Goal: Information Seeking & Learning: Learn about a topic

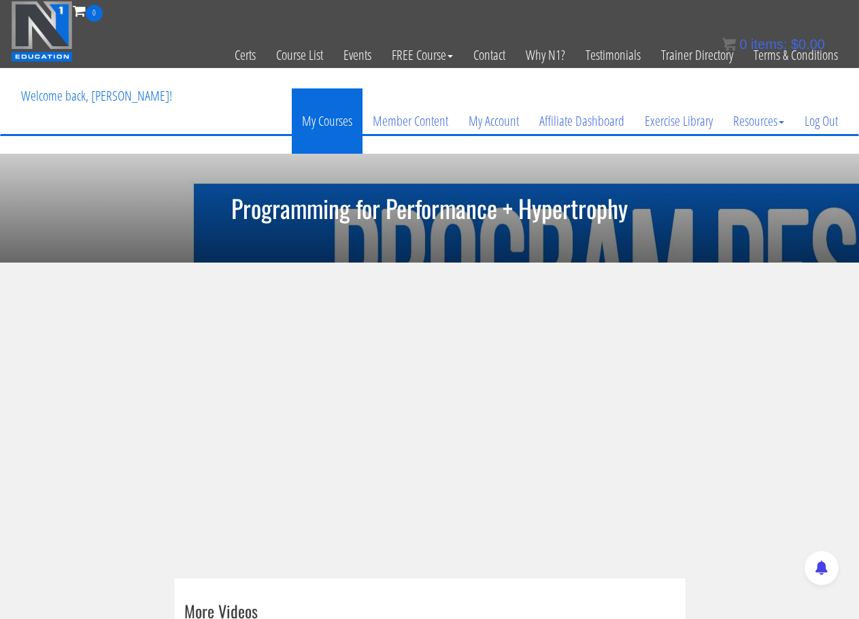
click at [347, 129] on link "My Courses" at bounding box center [327, 120] width 71 height 65
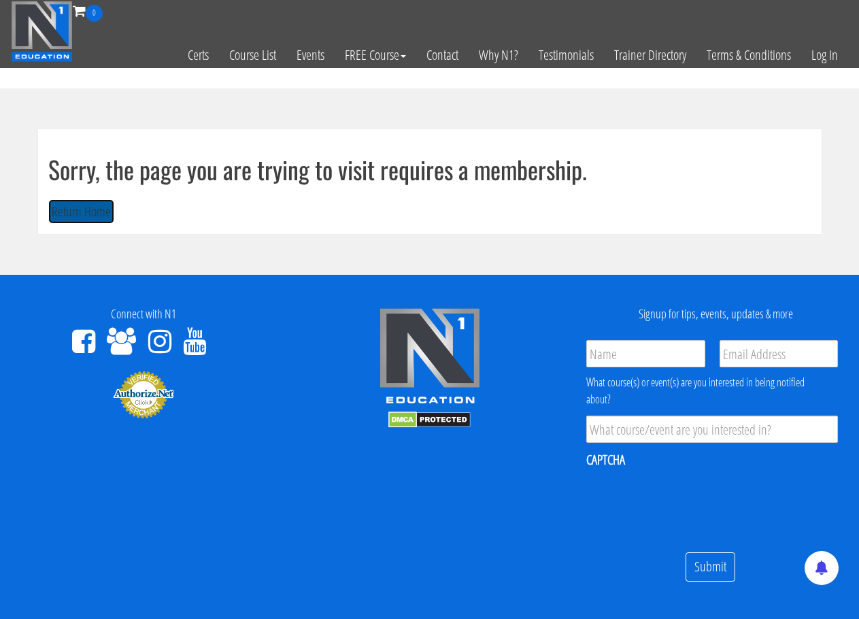
click at [67, 207] on button "Return Home" at bounding box center [81, 211] width 66 height 25
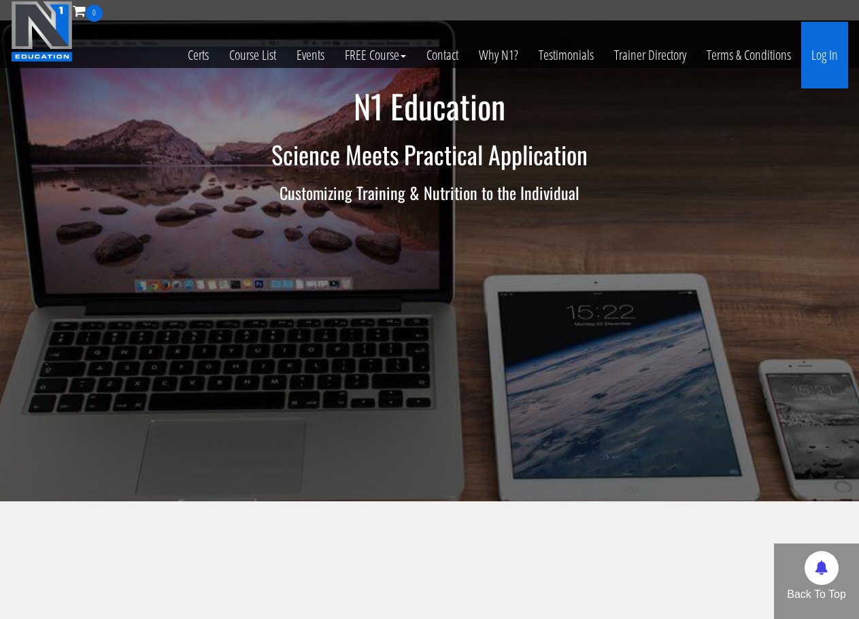
click at [827, 57] on link "Log In" at bounding box center [824, 55] width 47 height 67
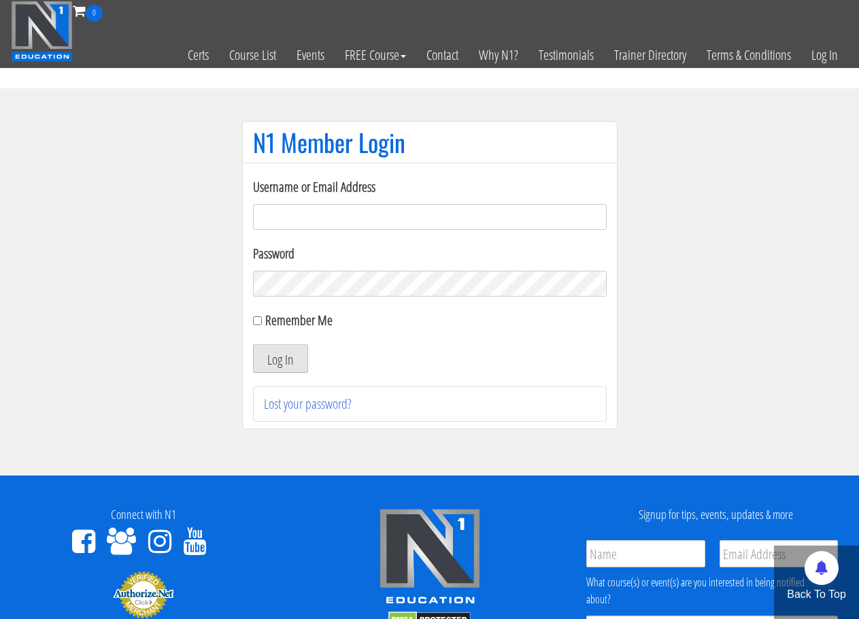
type input "92onurc@gmail.com"
click at [262, 356] on button "Log In" at bounding box center [280, 358] width 55 height 29
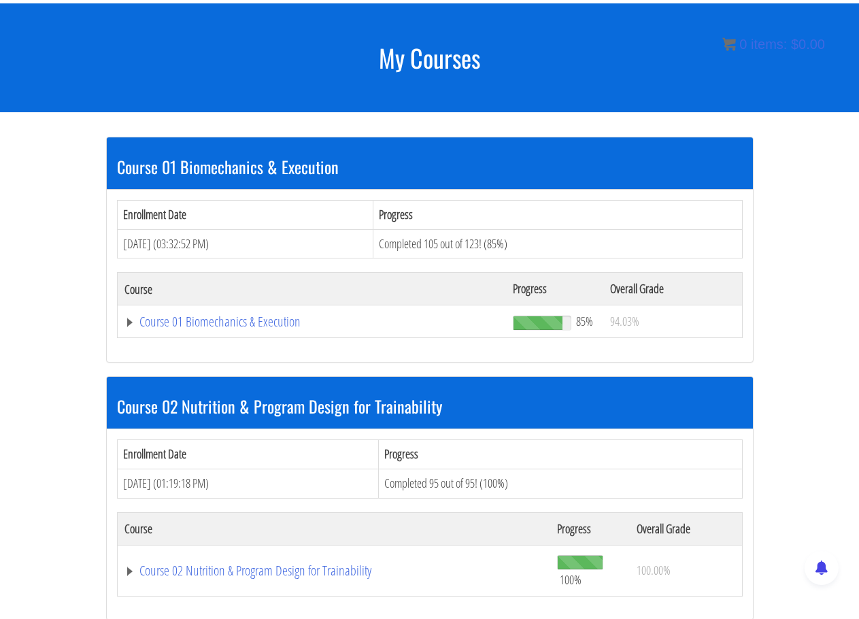
scroll to position [155, 0]
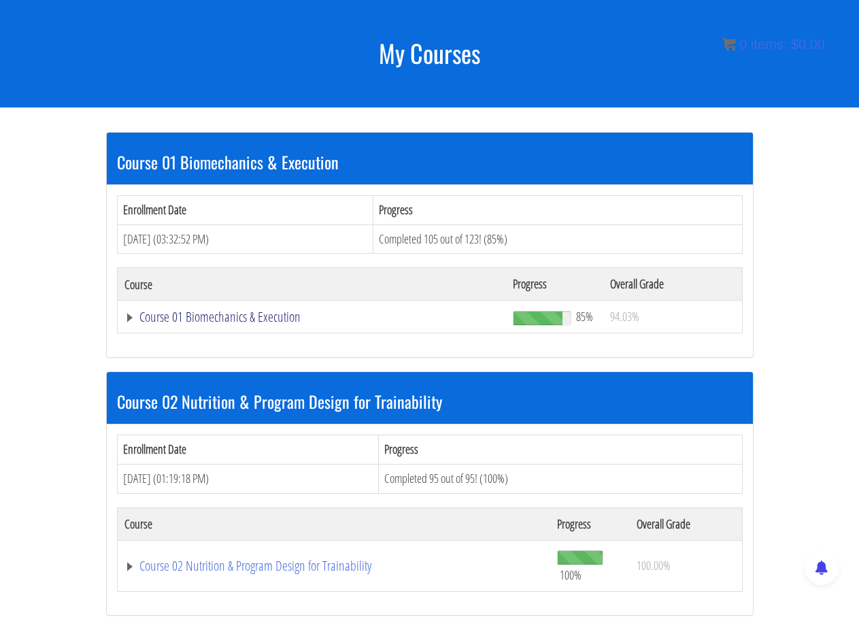
click at [258, 317] on link "Course 01 Biomechanics & Execution" at bounding box center [311, 317] width 375 height 14
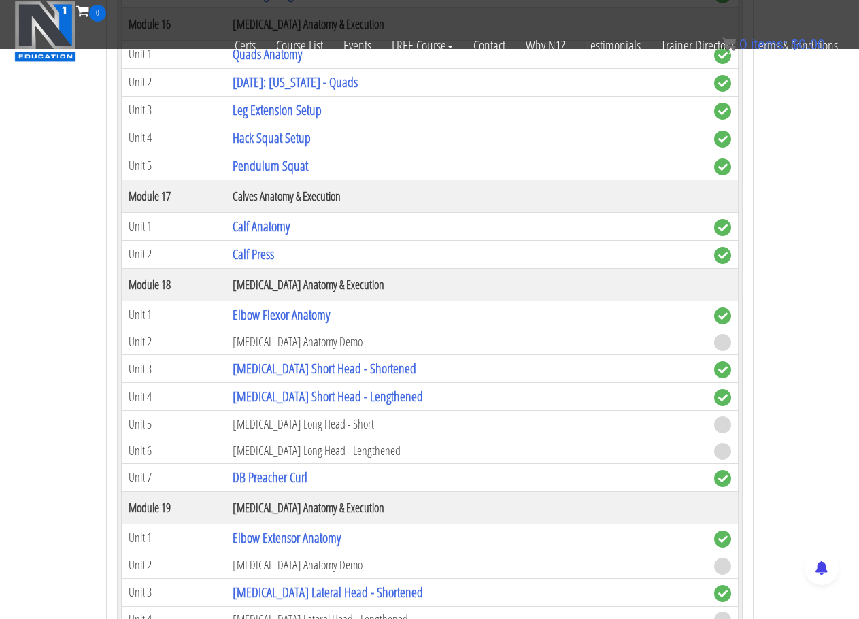
scroll to position [3710, 0]
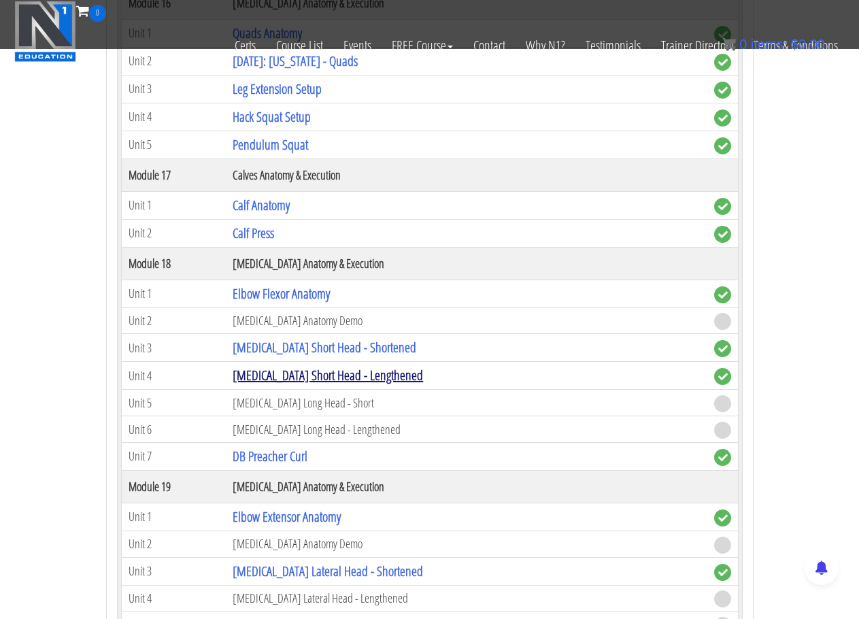
click at [327, 377] on link "Biceps Short Head - Lengthened" at bounding box center [328, 375] width 190 height 18
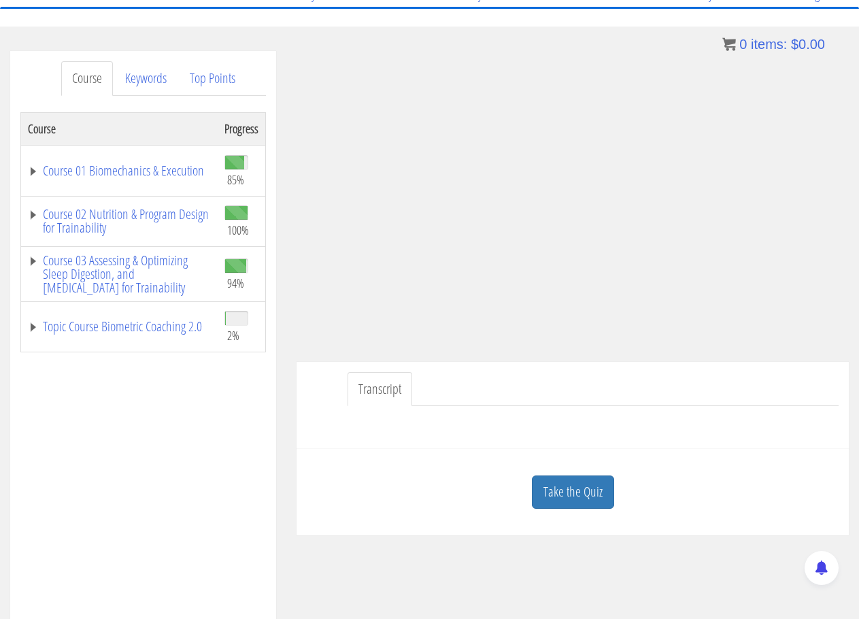
scroll to position [204, 0]
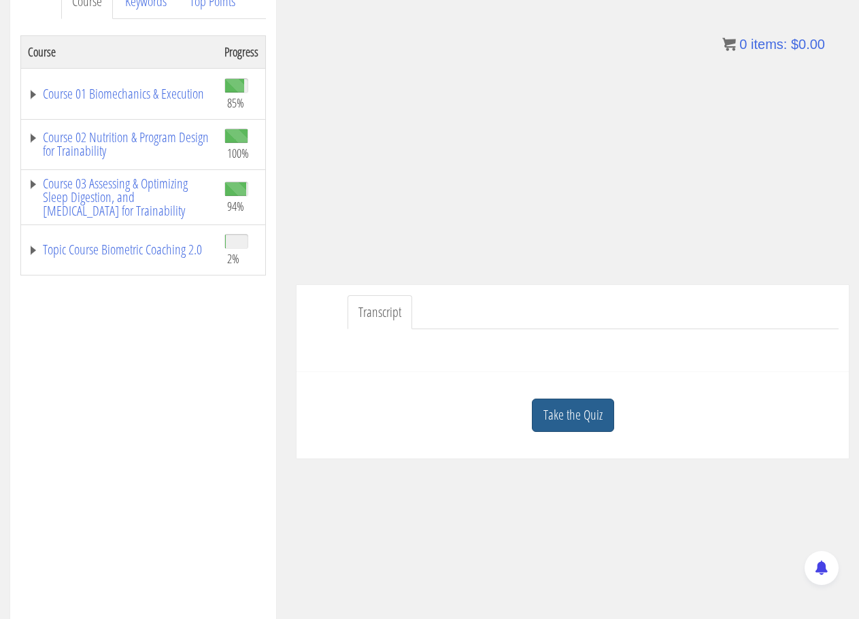
click at [592, 425] on link "Take the Quiz" at bounding box center [573, 414] width 82 height 33
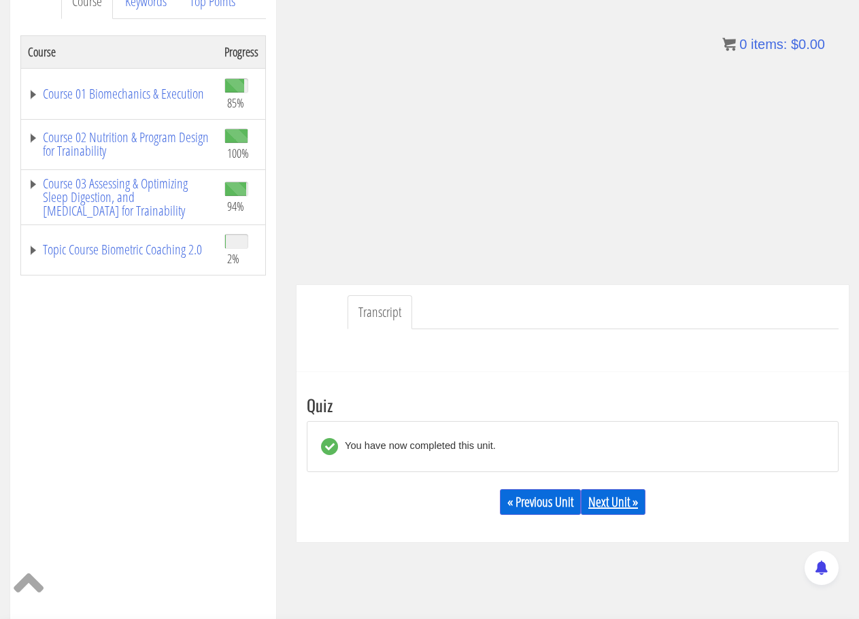
click at [605, 507] on link "Next Unit »" at bounding box center [613, 502] width 65 height 26
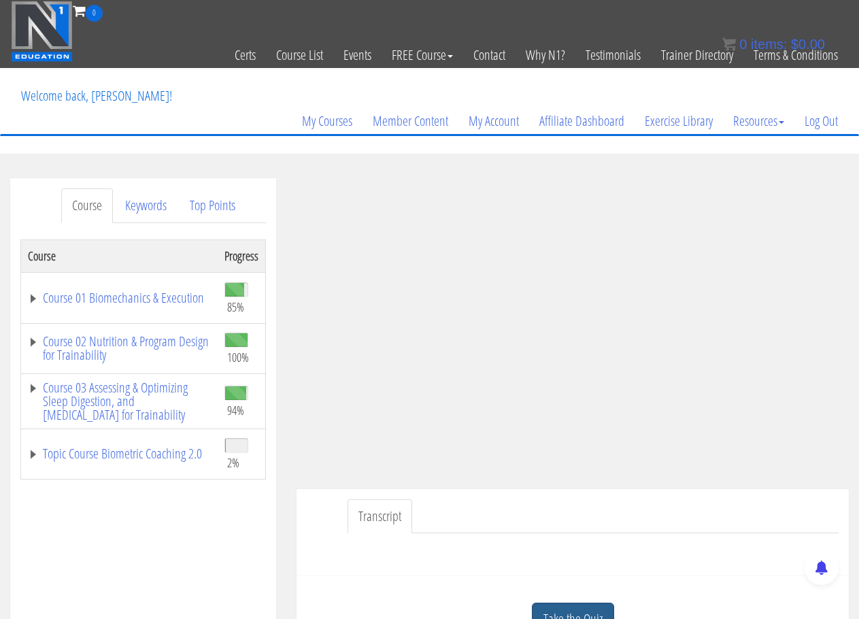
click at [595, 615] on link "Take the Quiz" at bounding box center [573, 618] width 82 height 33
click at [80, 297] on link "Course 01 Biomechanics & Execution" at bounding box center [119, 298] width 183 height 14
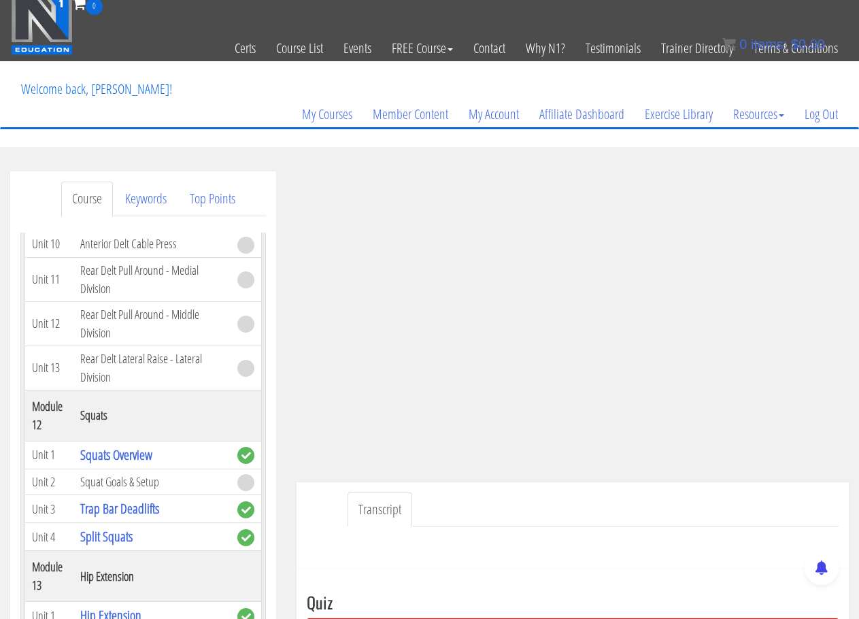
scroll to position [3432, 0]
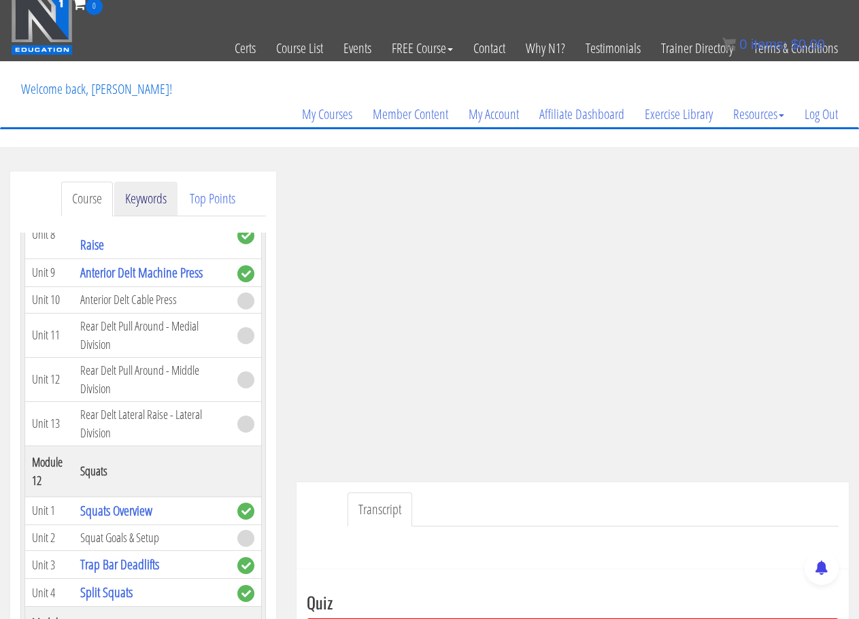
click at [130, 190] on link "Keywords" at bounding box center [145, 199] width 63 height 35
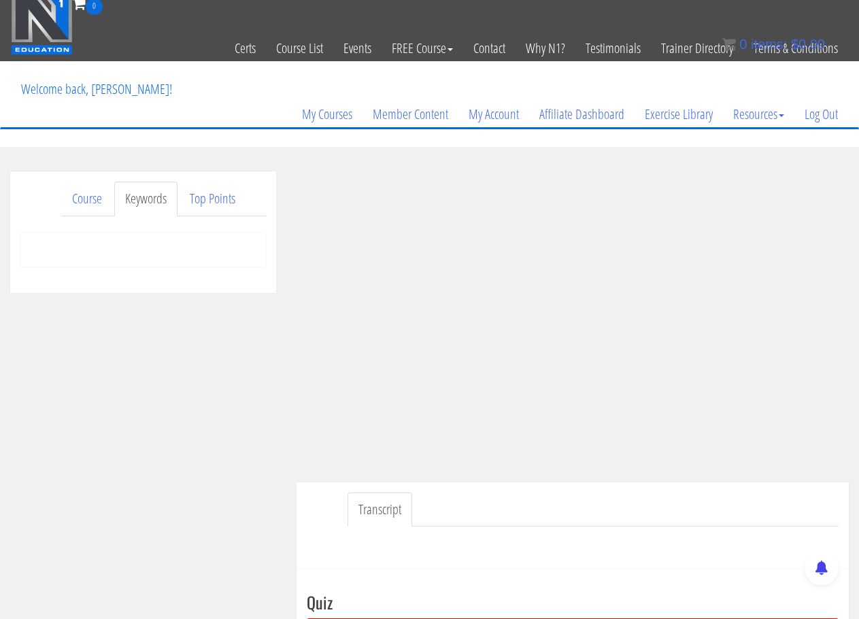
click at [115, 247] on div at bounding box center [142, 250] width 245 height 34
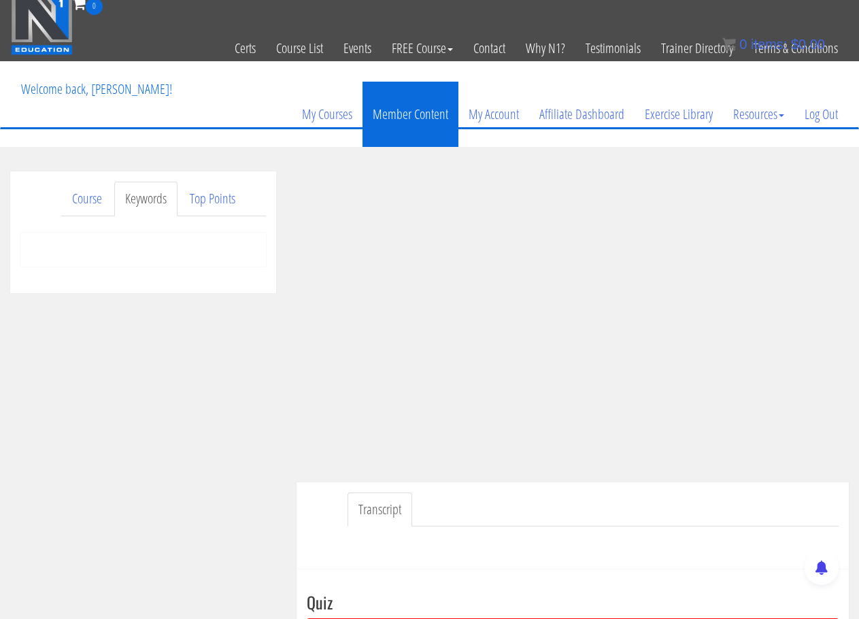
click at [425, 120] on link "Member Content" at bounding box center [410, 114] width 96 height 65
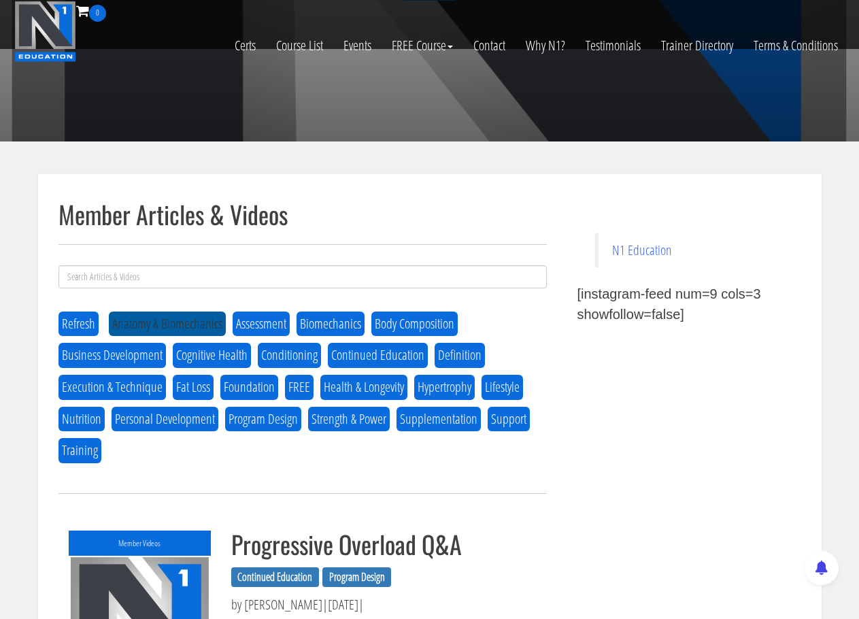
scroll to position [272, 0]
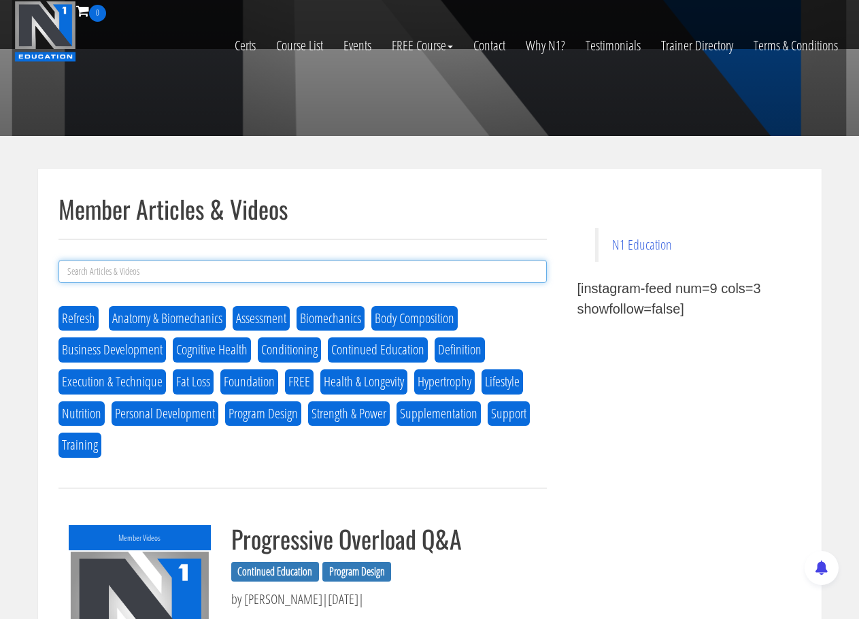
click at [262, 267] on input at bounding box center [302, 271] width 488 height 23
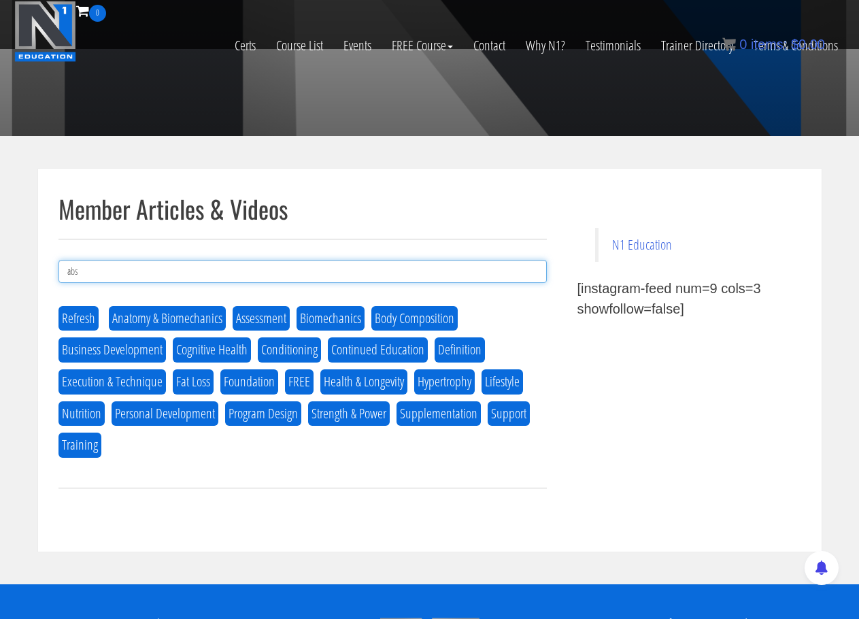
drag, startPoint x: 128, startPoint y: 271, endPoint x: -1, endPoint y: 266, distance: 128.6
click at [0, 266] on html "Skip to content Toggle navigation 0 Certs Course List Events FREE Course Course…" at bounding box center [429, 371] width 859 height 1286
type input "o"
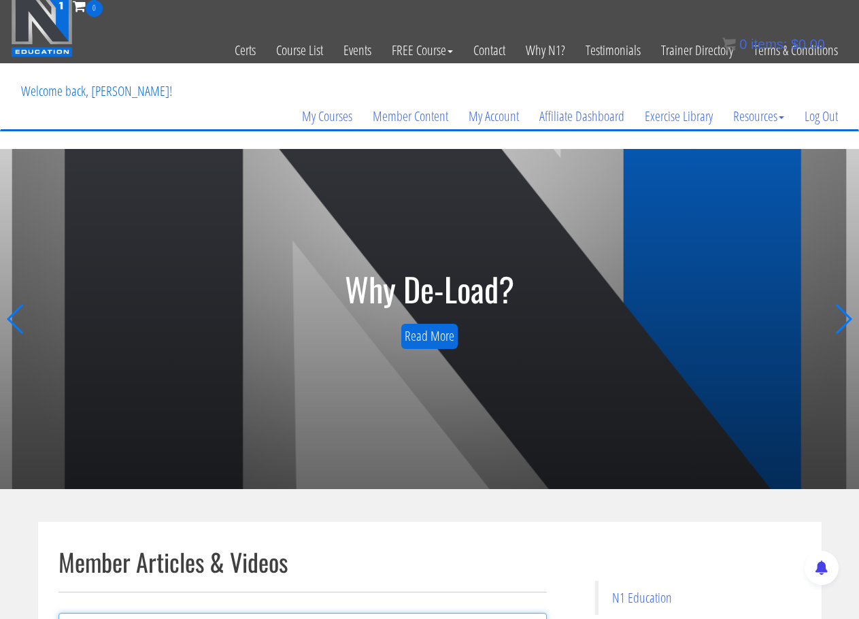
scroll to position [0, 0]
